Goal: Find specific page/section: Find specific page/section

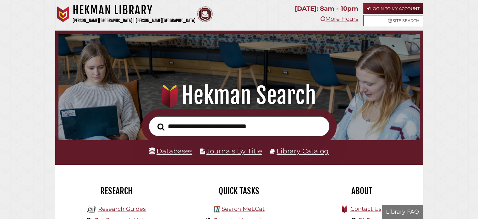
scroll to position [119, 358]
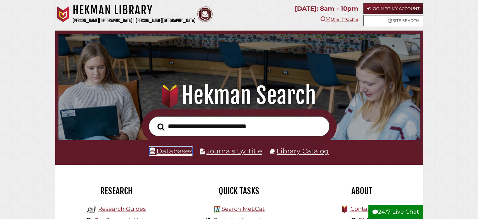
click at [182, 153] on link "Databases" at bounding box center [170, 151] width 43 height 8
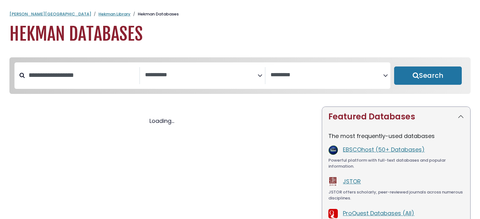
select select "Database Subject Filter"
select select "Database Vendors Filter"
select select "Database Subject Filter"
select select "Database Vendors Filter"
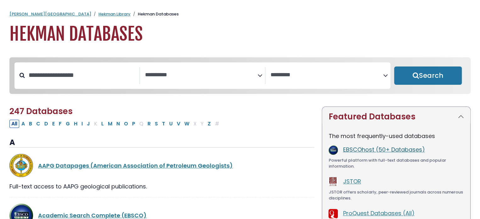
click at [369, 153] on link "EBSCOhost (50+ Databases)" at bounding box center [384, 149] width 82 height 8
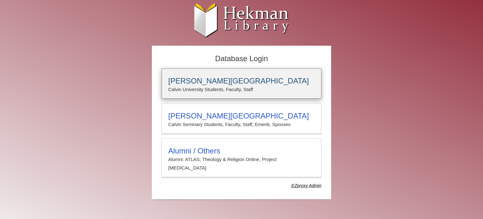
type input "****"
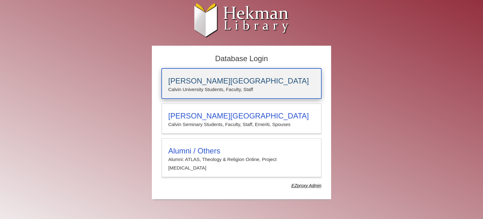
click at [249, 81] on h3 "[PERSON_NAME][GEOGRAPHIC_DATA]" at bounding box center [241, 80] width 147 height 9
